Goal: Task Accomplishment & Management: Use online tool/utility

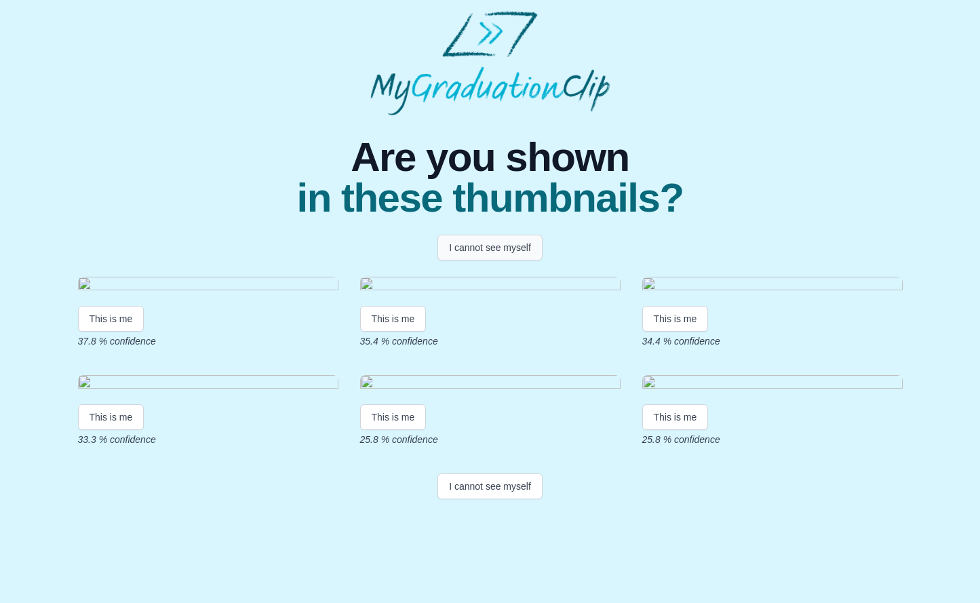
click at [487, 252] on button "I cannot see myself" at bounding box center [489, 248] width 105 height 26
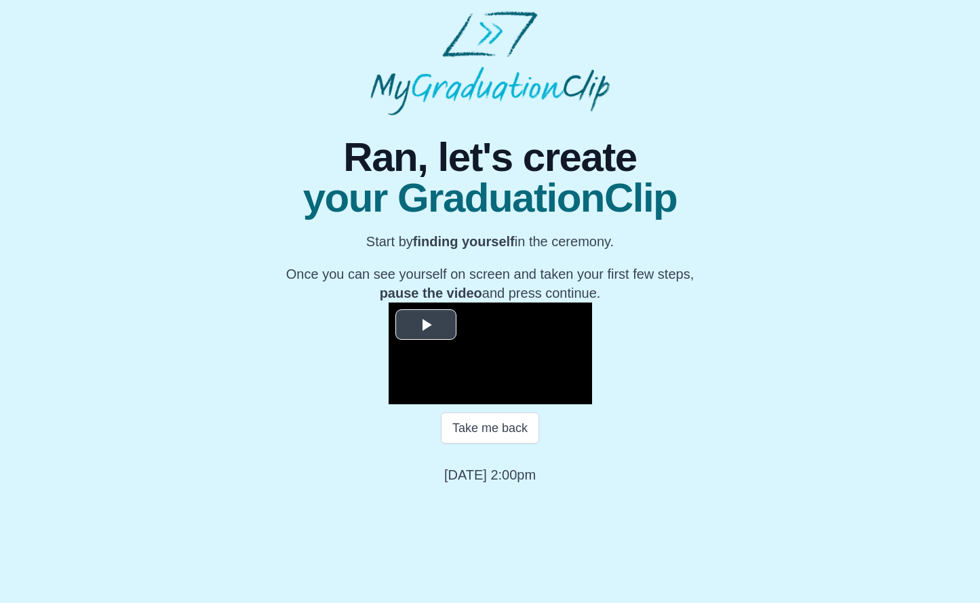
click at [430, 323] on video "Video Player" at bounding box center [489, 353] width 203 height 102
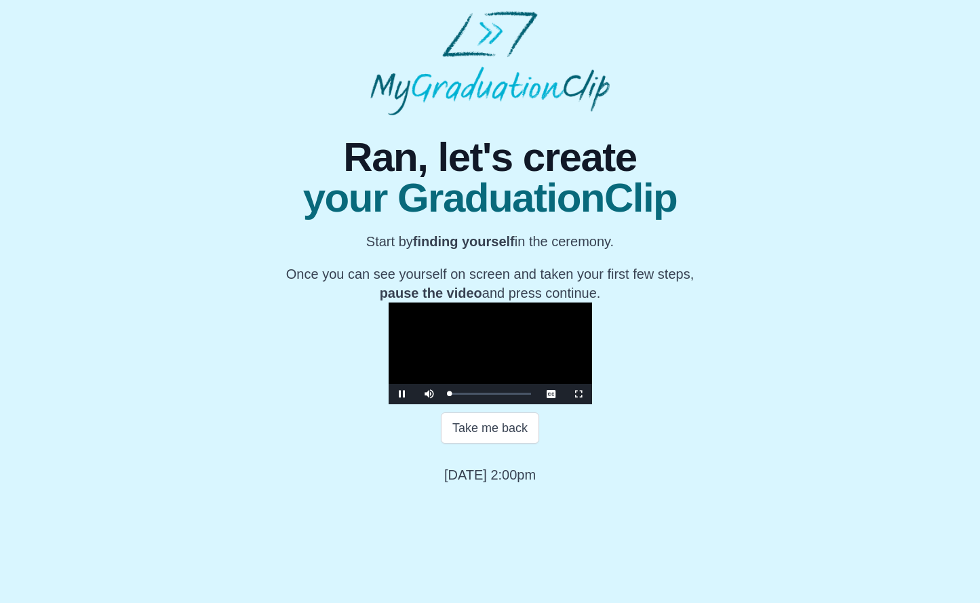
scroll to position [56, 0]
click at [564, 395] on div "0:26:59" at bounding box center [564, 393] width 1 height 3
click at [573, 395] on div "0:29:12" at bounding box center [573, 393] width 1 height 3
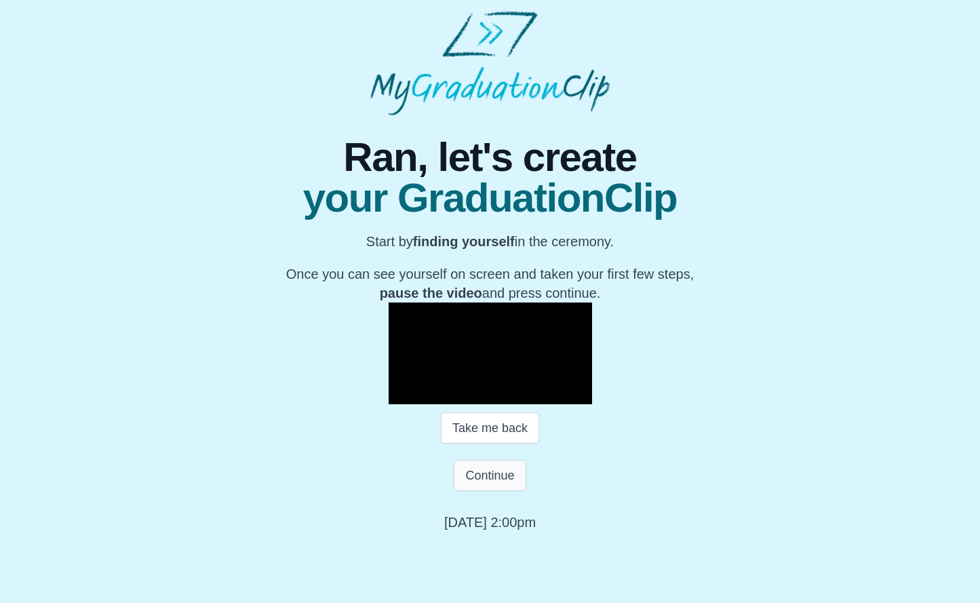
click at [498, 491] on button "Continue" at bounding box center [489, 475] width 72 height 31
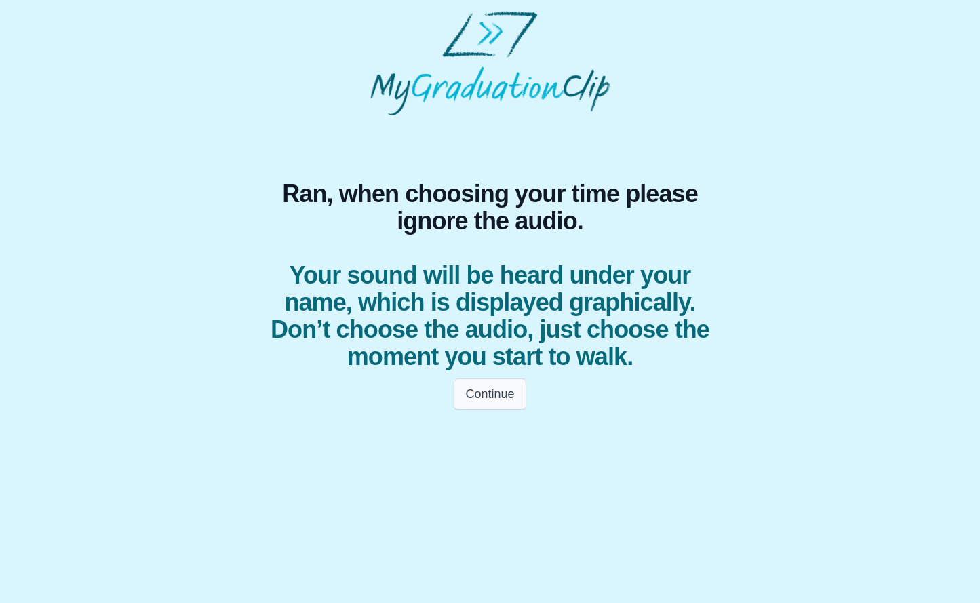
scroll to position [0, 0]
click at [491, 395] on button "Continue" at bounding box center [489, 393] width 72 height 31
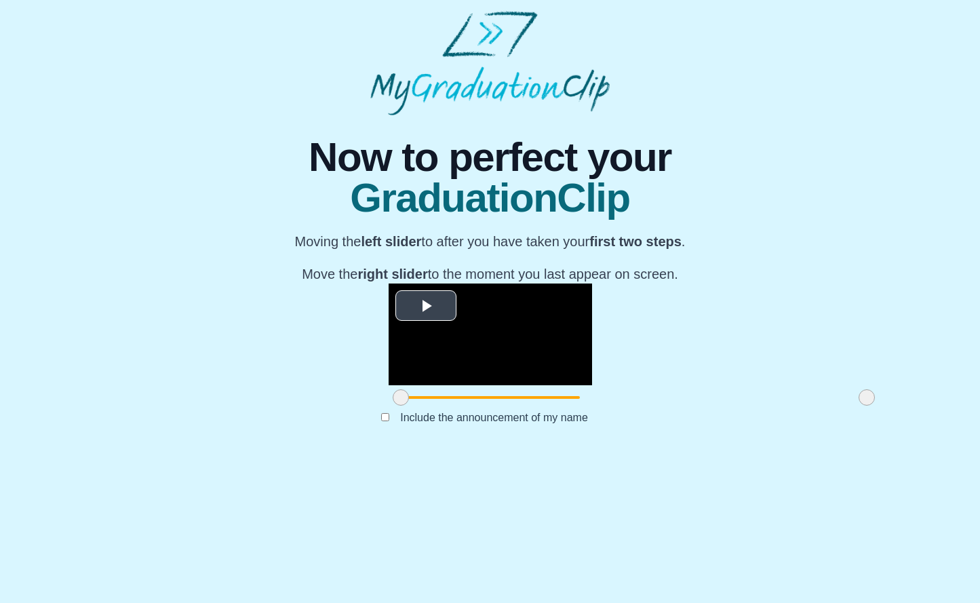
scroll to position [34, 0]
click at [426, 305] on span "Video Player" at bounding box center [426, 305] width 0 height 0
click at [401, 399] on span at bounding box center [634, 397] width 466 height 3
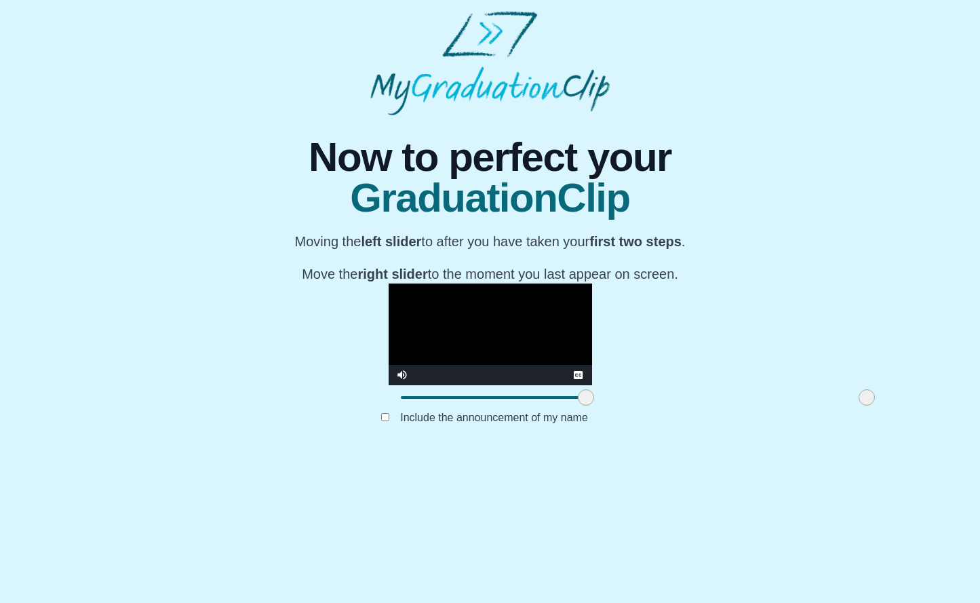
drag, startPoint x: 258, startPoint y: 538, endPoint x: 443, endPoint y: 545, distance: 185.2
click at [578, 405] on span at bounding box center [586, 397] width 16 height 16
drag, startPoint x: 442, startPoint y: 540, endPoint x: 700, endPoint y: 554, distance: 258.0
click at [700, 451] on div "**********" at bounding box center [490, 283] width 490 height 336
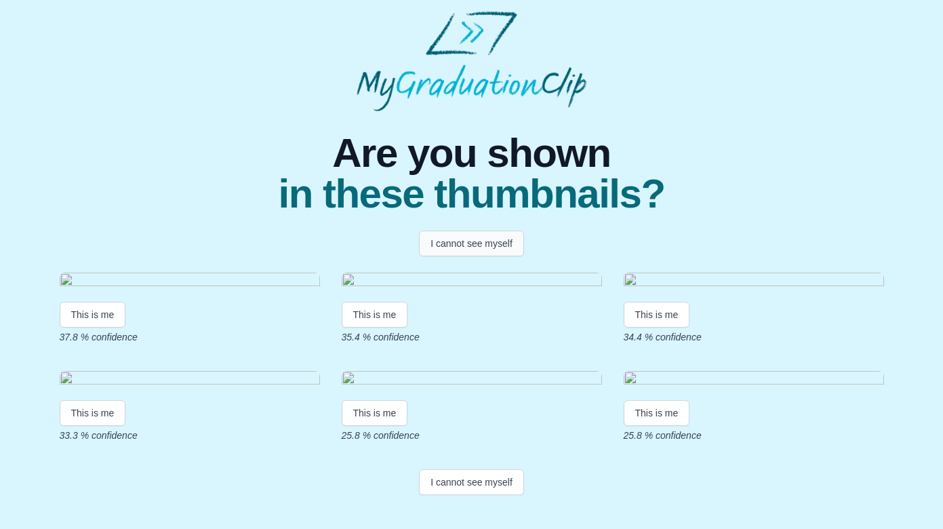
click at [468, 247] on button "I cannot see myself" at bounding box center [471, 243] width 105 height 26
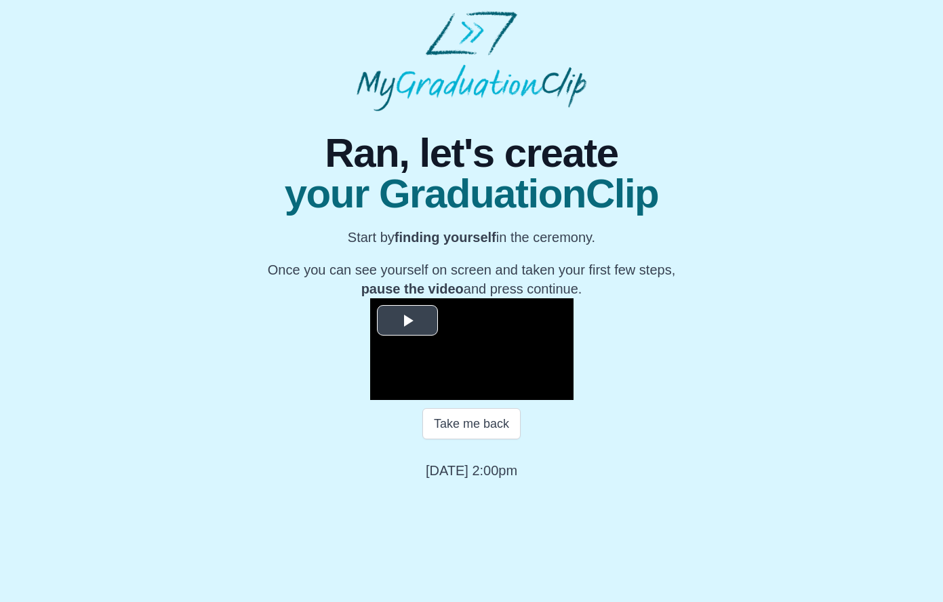
click at [407, 320] on span "Video Player" at bounding box center [407, 320] width 0 height 0
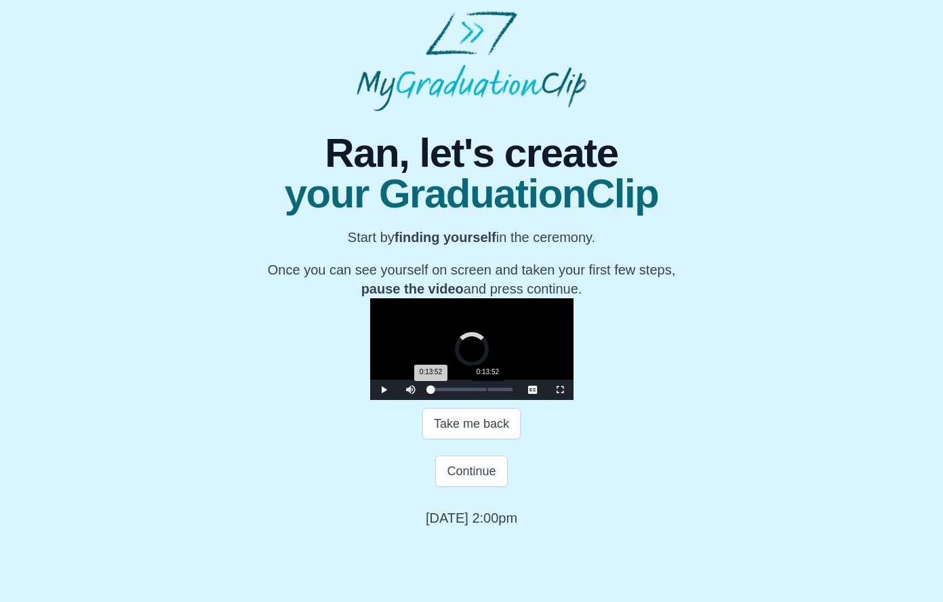
click at [487, 391] on div "0:13:52" at bounding box center [487, 389] width 1 height 3
click at [523, 391] on div "0:22:53" at bounding box center [523, 389] width 1 height 3
click at [424, 400] on div "Loaded : 0% 0:27:04 0:22:53 Progress : 0%" at bounding box center [471, 390] width 95 height 20
click at [431, 391] on div "Loaded : 0% 0:29:44 0:29:44 Progress : 0%" at bounding box center [471, 389] width 81 height 3
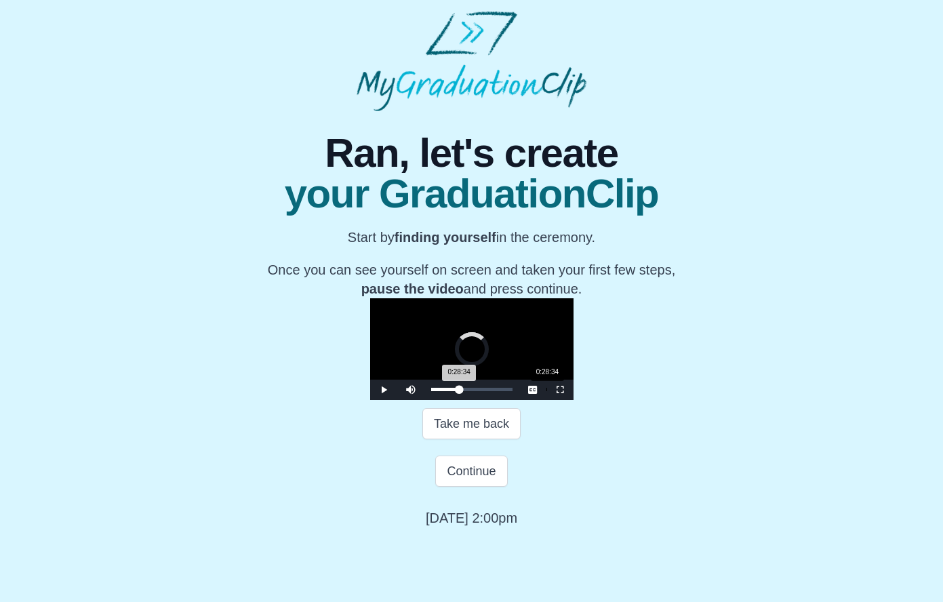
click at [431, 391] on div "0:28:34 Progress : 0%" at bounding box center [445, 389] width 28 height 3
click at [431, 391] on div "0:29:24 Progress : 0%" at bounding box center [445, 389] width 28 height 3
click at [479, 439] on button "Take me back" at bounding box center [471, 423] width 98 height 31
click at [560, 391] on div "0:31:54" at bounding box center [560, 389] width 1 height 3
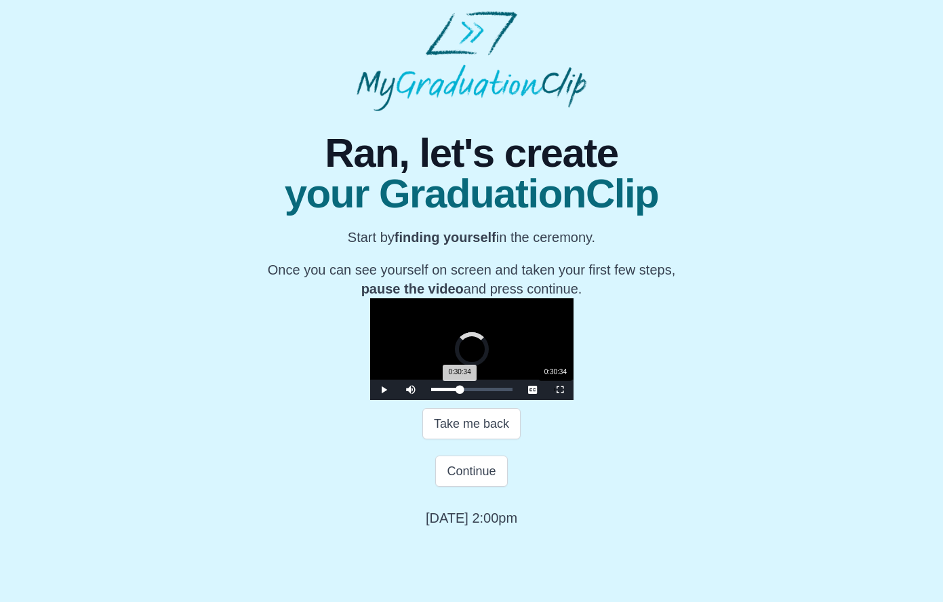
click at [431, 391] on div "0:30:34 Progress : 0%" at bounding box center [445, 389] width 29 height 3
click at [542, 391] on div "0:27:34" at bounding box center [542, 389] width 1 height 3
click at [431, 391] on div "0:27:24 Progress : 0%" at bounding box center [444, 389] width 26 height 3
click at [431, 391] on div "0:28:34 Progress : 0%" at bounding box center [444, 389] width 27 height 3
click at [475, 487] on button "Continue" at bounding box center [471, 471] width 72 height 31
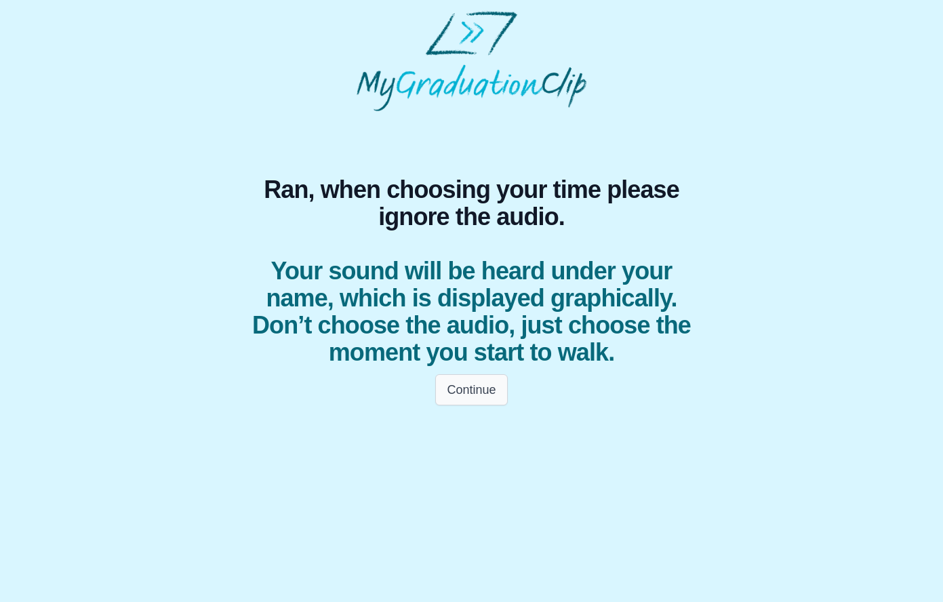
scroll to position [0, 0]
click at [493, 387] on button "Continue" at bounding box center [471, 389] width 72 height 31
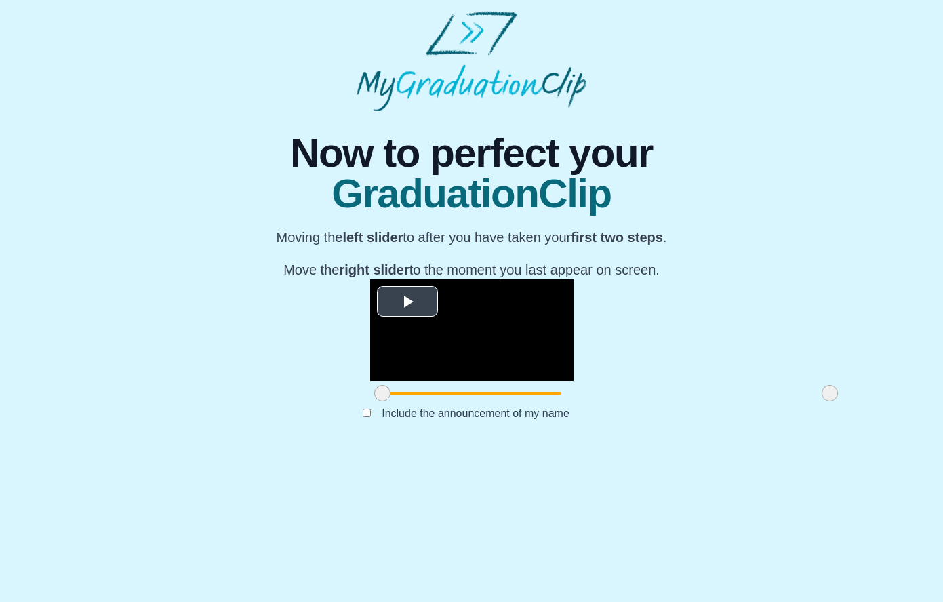
click at [407, 301] on span "Video Player" at bounding box center [407, 301] width 0 height 0
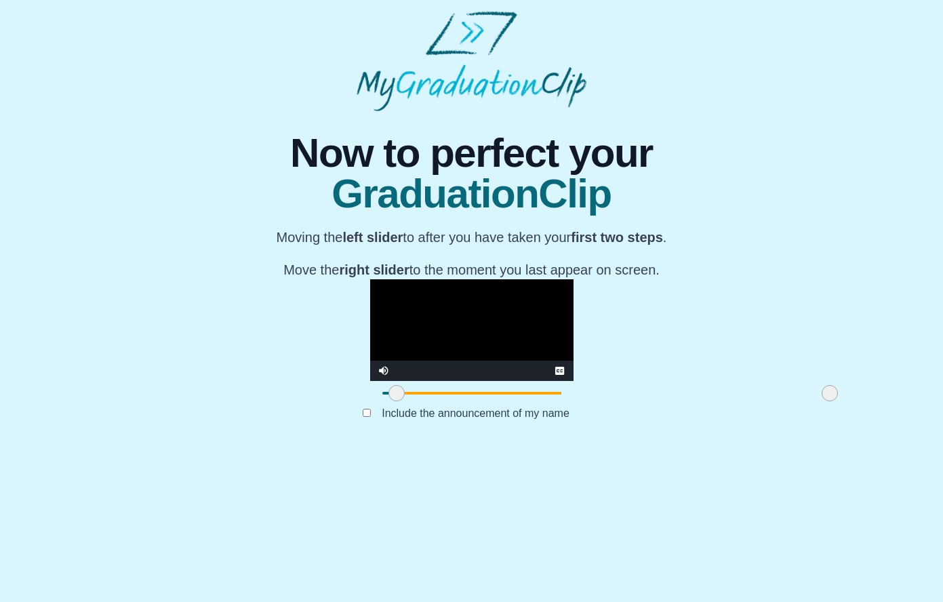
drag, startPoint x: 252, startPoint y: 540, endPoint x: 266, endPoint y: 540, distance: 14.3
click at [388, 401] on span at bounding box center [396, 393] width 16 height 16
drag, startPoint x: 260, startPoint y: 540, endPoint x: 247, endPoint y: 540, distance: 12.9
click at [376, 401] on span at bounding box center [384, 393] width 16 height 16
drag, startPoint x: 249, startPoint y: 537, endPoint x: 232, endPoint y: 538, distance: 17.7
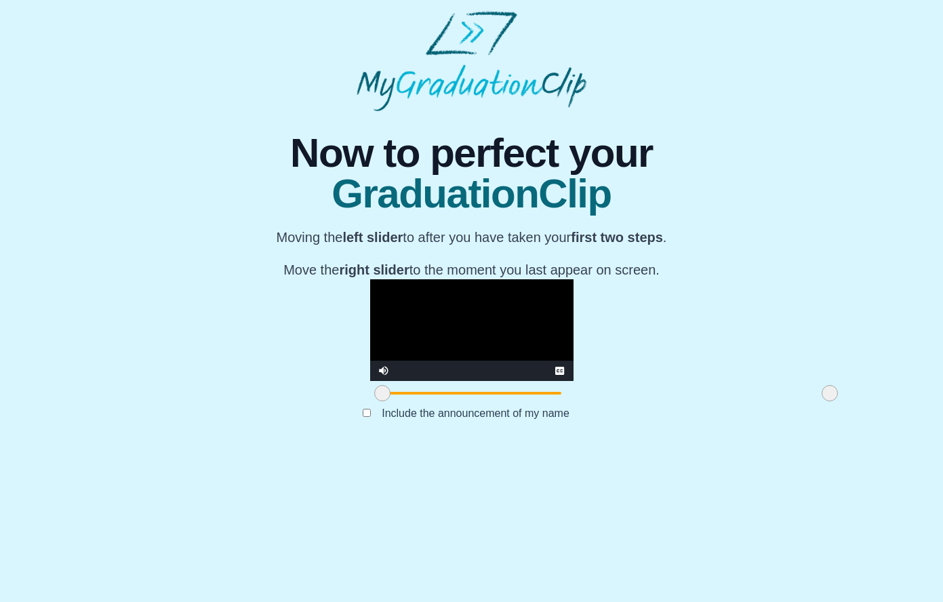
click at [232, 447] on div "**********" at bounding box center [471, 279] width 921 height 336
drag, startPoint x: 251, startPoint y: 536, endPoint x: 725, endPoint y: 551, distance: 474.7
click at [725, 447] on div "**********" at bounding box center [471, 279] width 921 height 336
drag, startPoint x: 678, startPoint y: 533, endPoint x: 726, endPoint y: 536, distance: 48.2
click at [726, 447] on div "**********" at bounding box center [471, 279] width 921 height 336
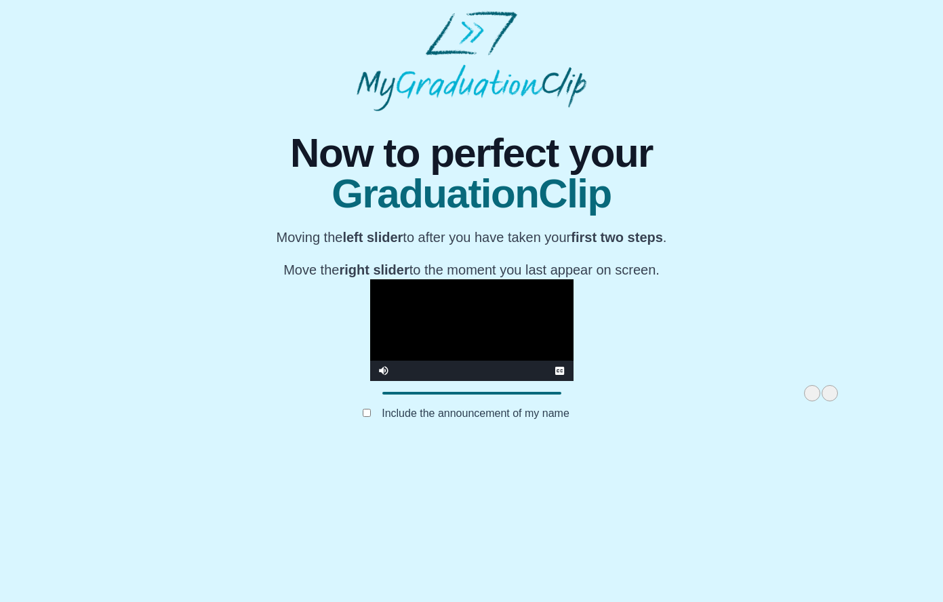
scroll to position [0, 0]
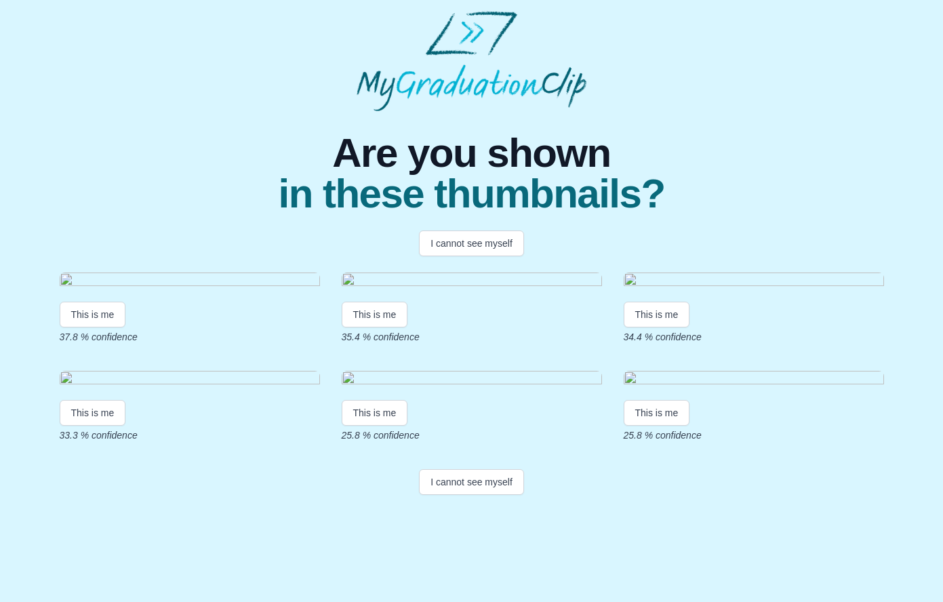
click at [493, 242] on button "I cannot see myself" at bounding box center [471, 243] width 105 height 26
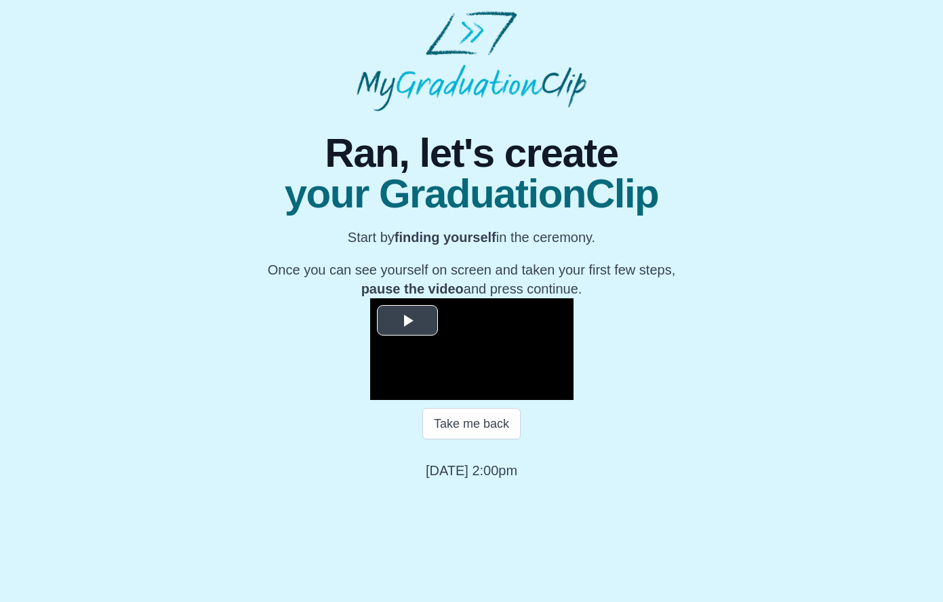
click at [424, 312] on video "Video Player" at bounding box center [471, 349] width 203 height 102
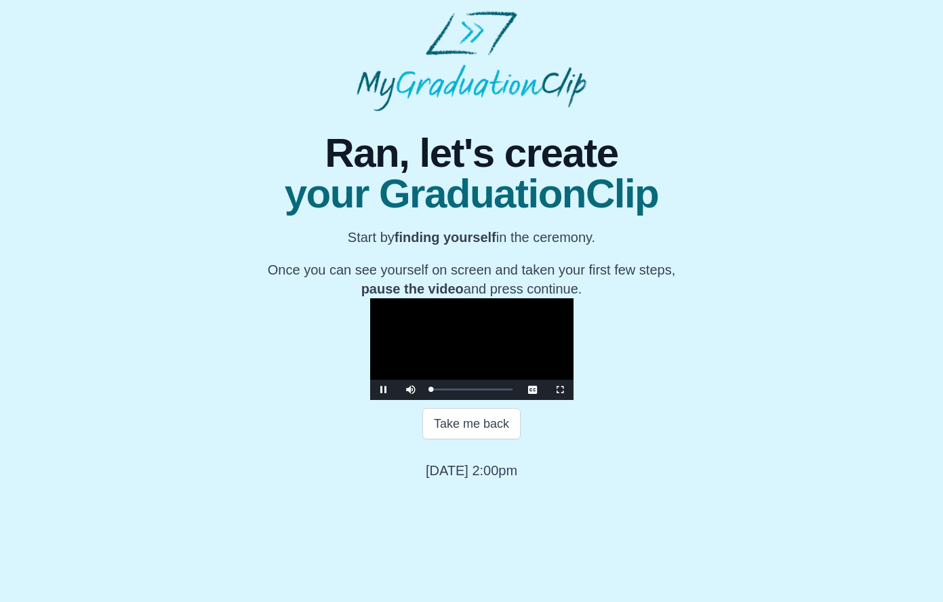
scroll to position [53, 0]
click at [551, 391] on div "0:29:44" at bounding box center [551, 389] width 1 height 3
click at [431, 391] on div "0:29:45 Progress : 0%" at bounding box center [445, 389] width 28 height 3
click at [431, 391] on div "0:28:54 Progress : 0%" at bounding box center [444, 389] width 27 height 3
click at [431, 391] on div "0:29:44 Progress : 0%" at bounding box center [445, 389] width 28 height 3
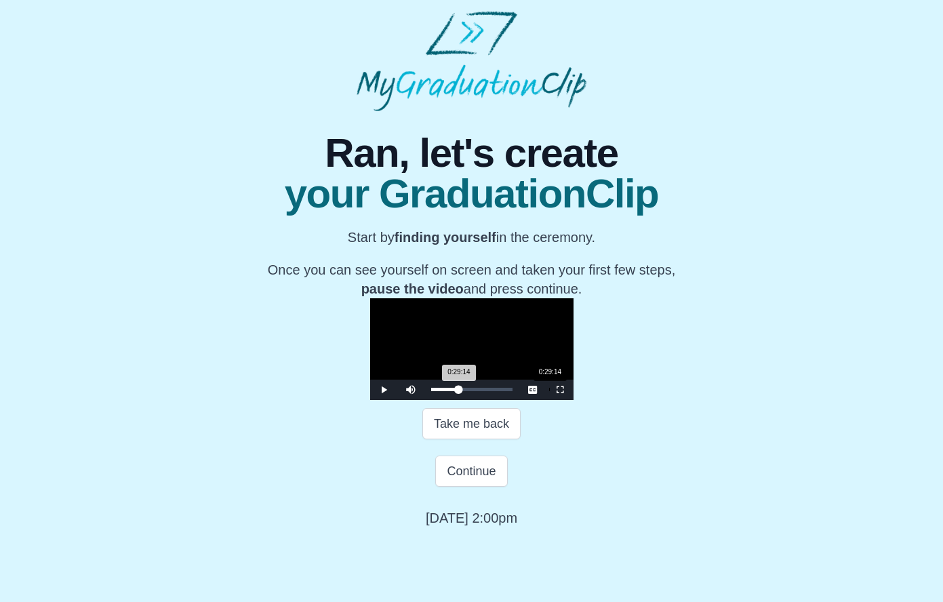
click at [431, 391] on div "0:29:14 Progress : 0%" at bounding box center [445, 389] width 28 height 3
